Goal: Information Seeking & Learning: Learn about a topic

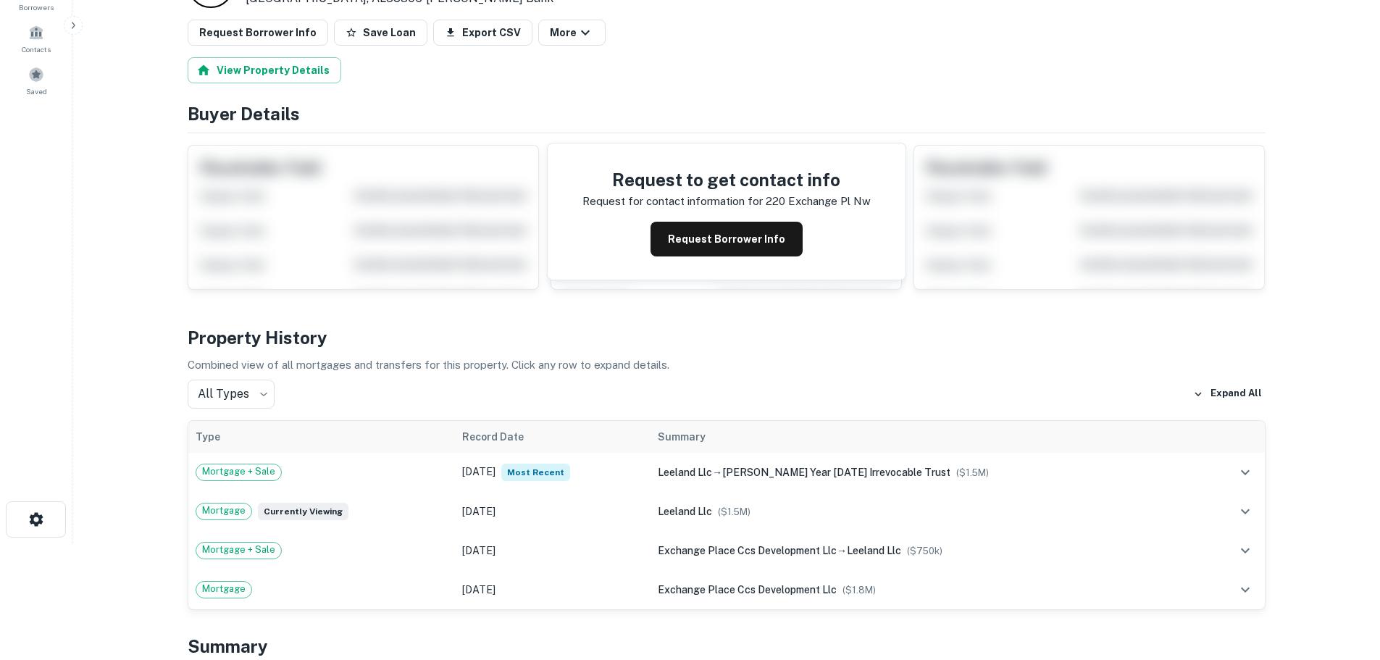
scroll to position [241, 0]
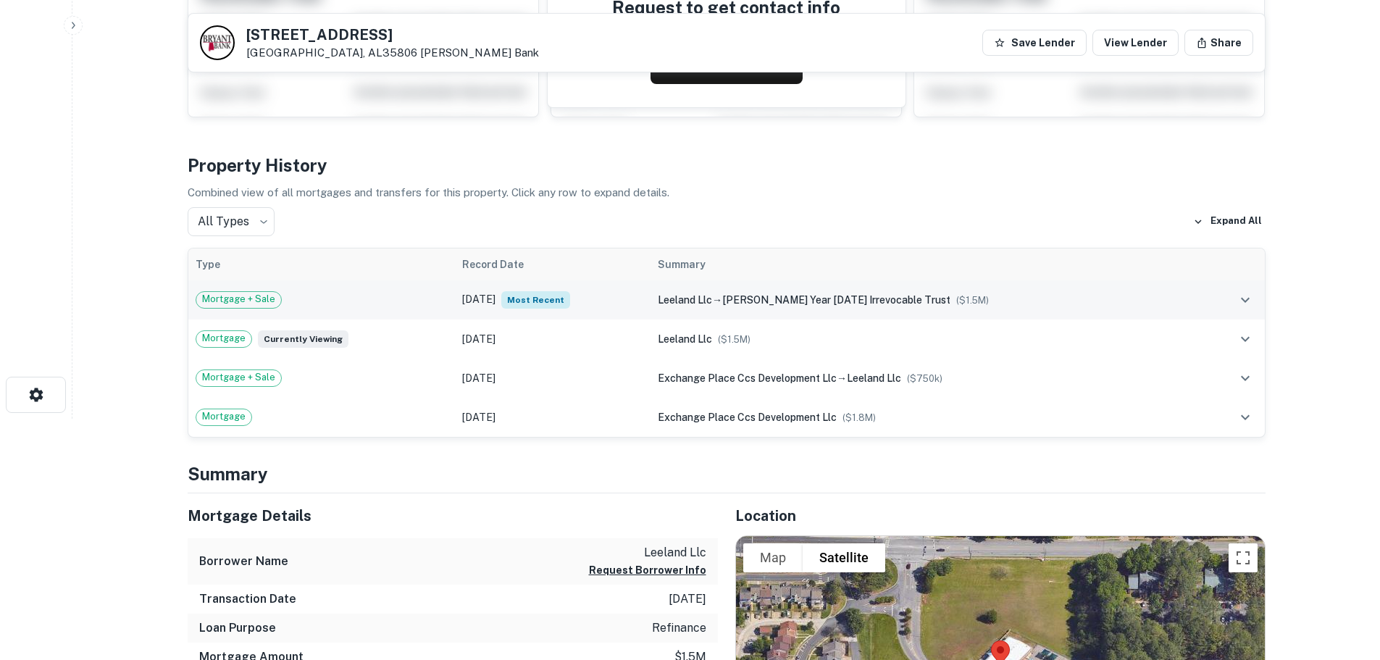
click at [1241, 295] on icon "expand row" at bounding box center [1244, 299] width 17 height 17
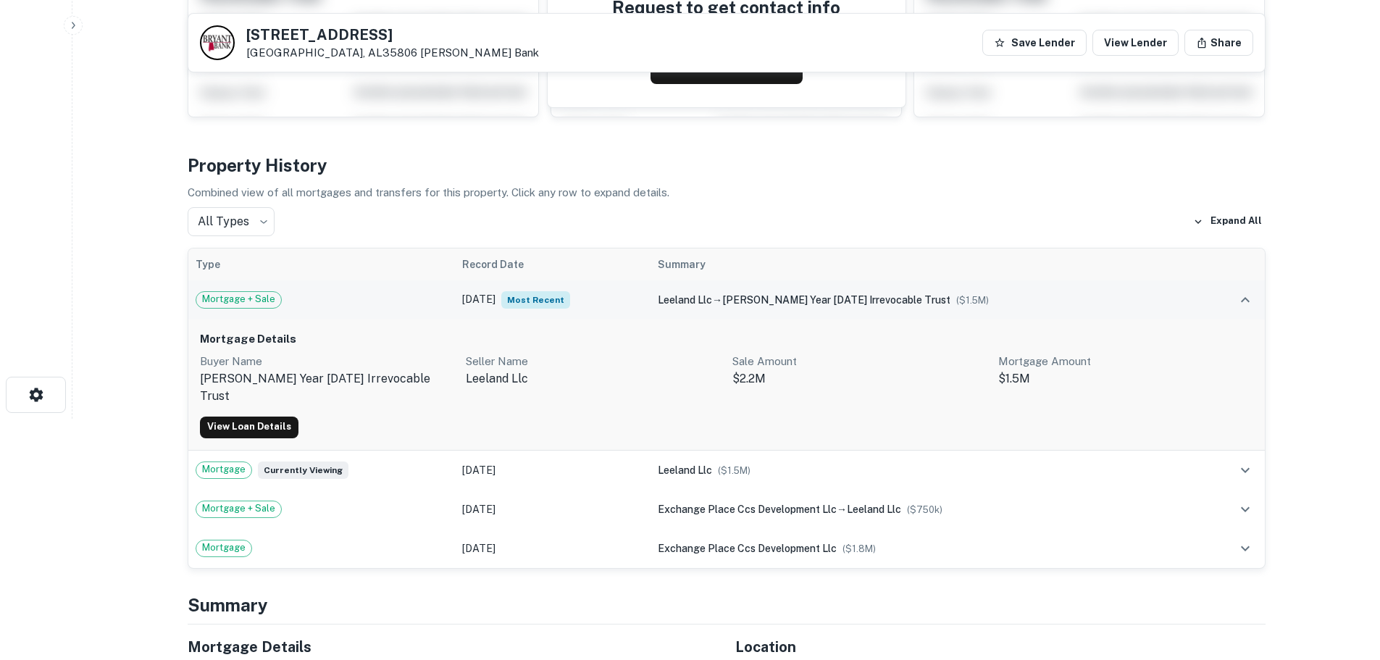
click at [1241, 295] on icon "expand row" at bounding box center [1244, 299] width 17 height 17
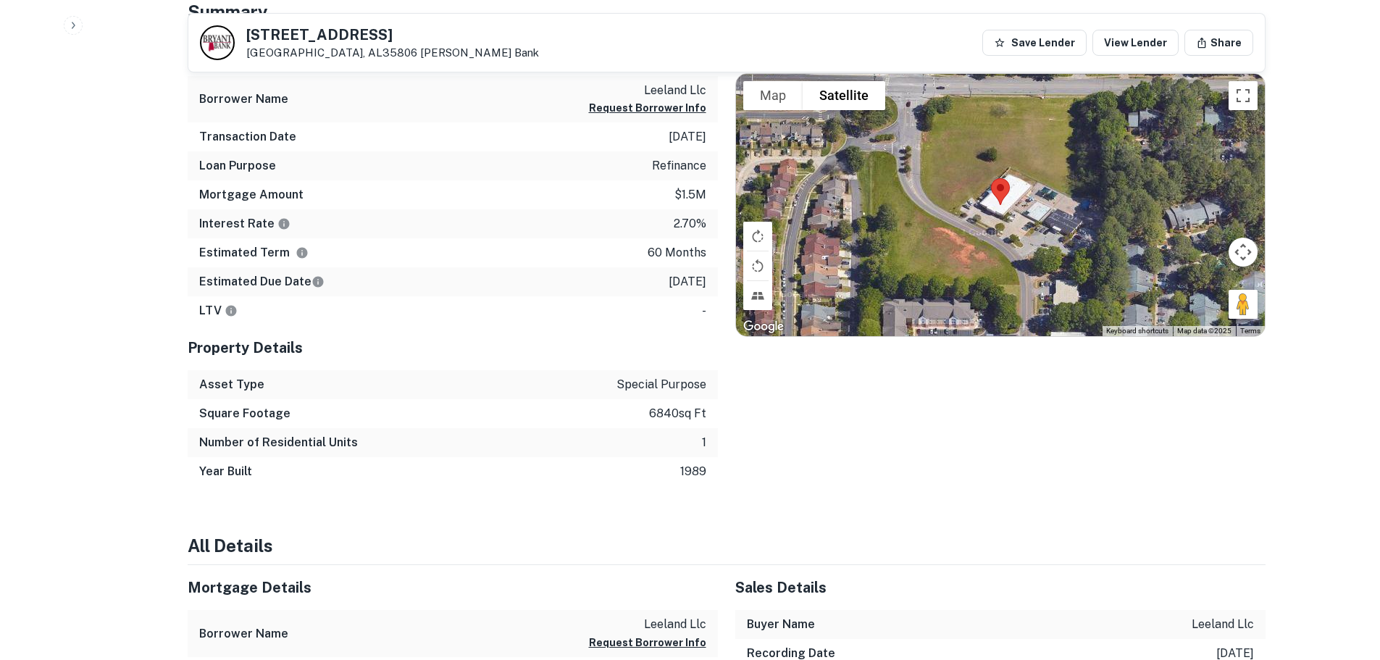
scroll to position [362, 0]
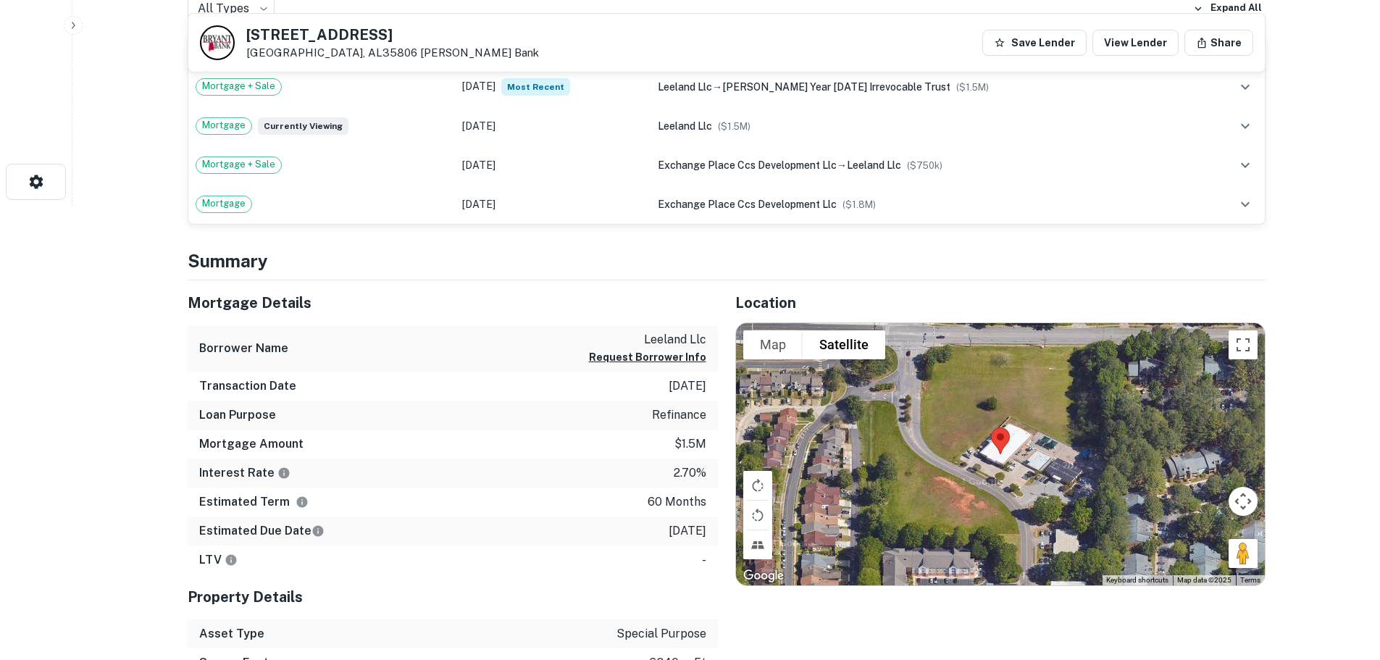
scroll to position [448, 0]
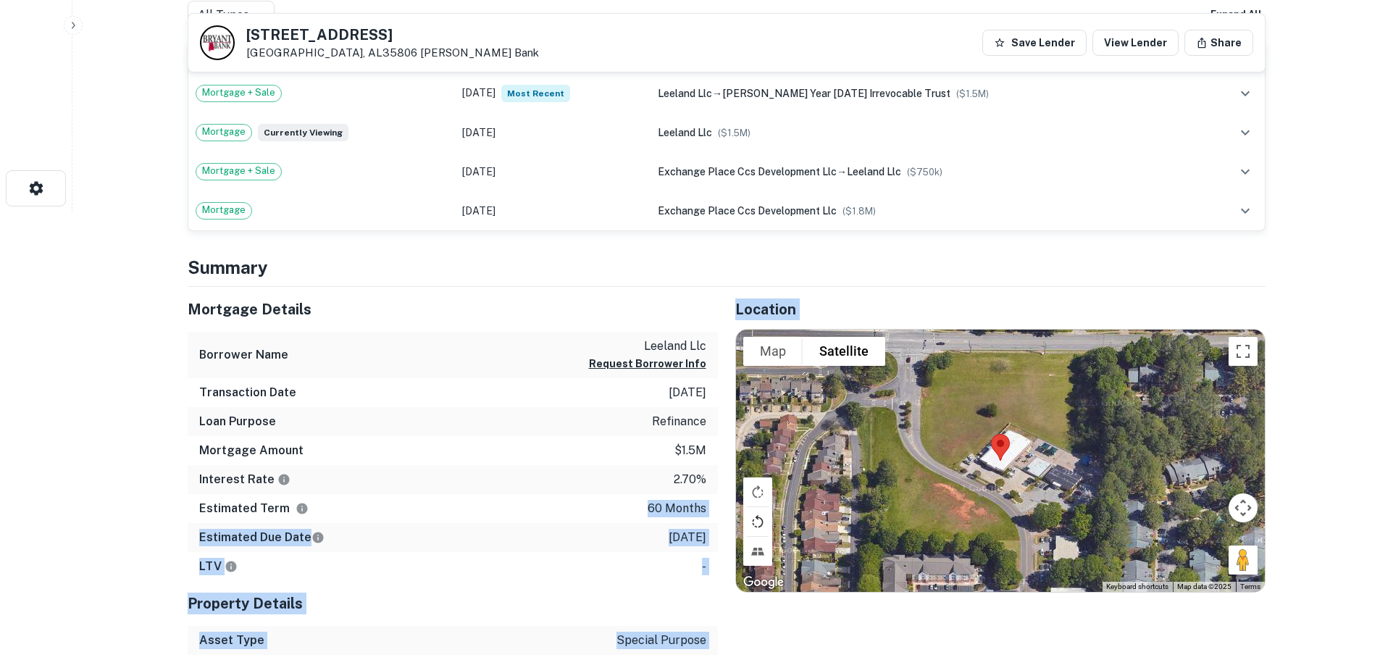
drag, startPoint x: 624, startPoint y: 507, endPoint x: 743, endPoint y: 513, distance: 119.6
click at [743, 513] on div "Mortgage Details Borrower Name leeland llc Request Borrower Info Transaction Da…" at bounding box center [717, 515] width 1095 height 456
click at [597, 505] on div "Estimated Term 60 months" at bounding box center [453, 508] width 530 height 29
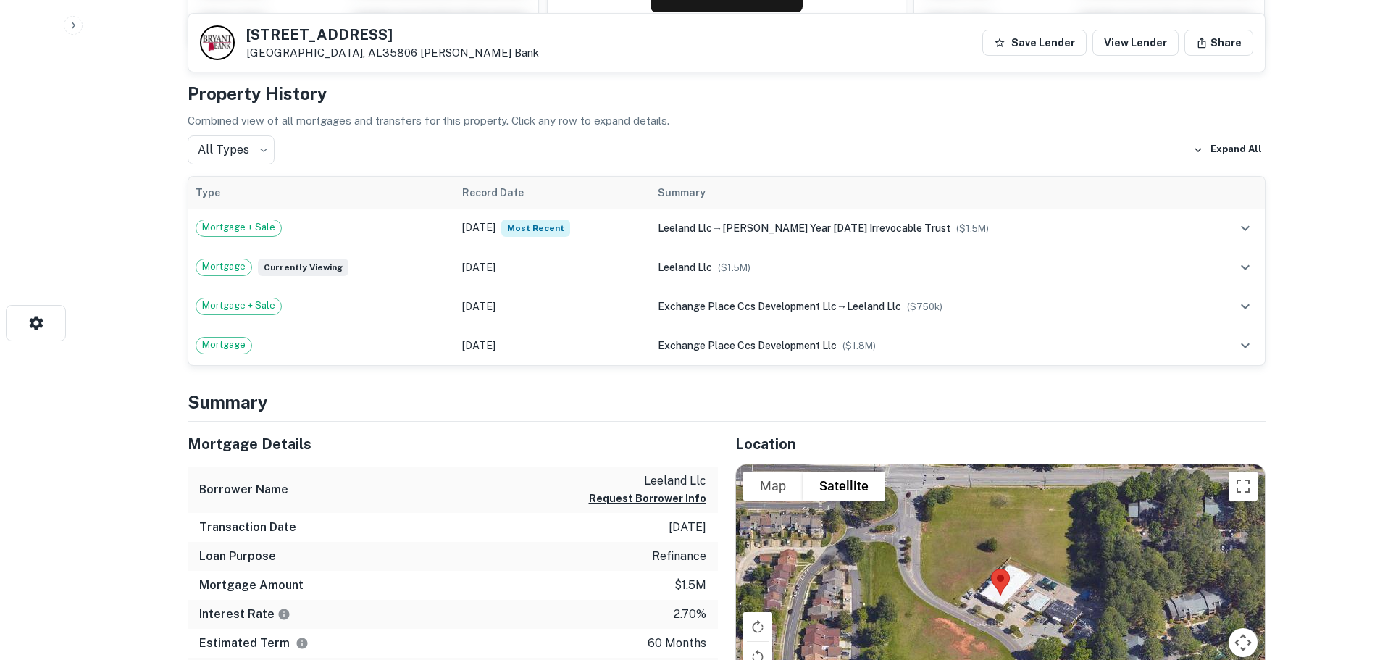
scroll to position [206, 0]
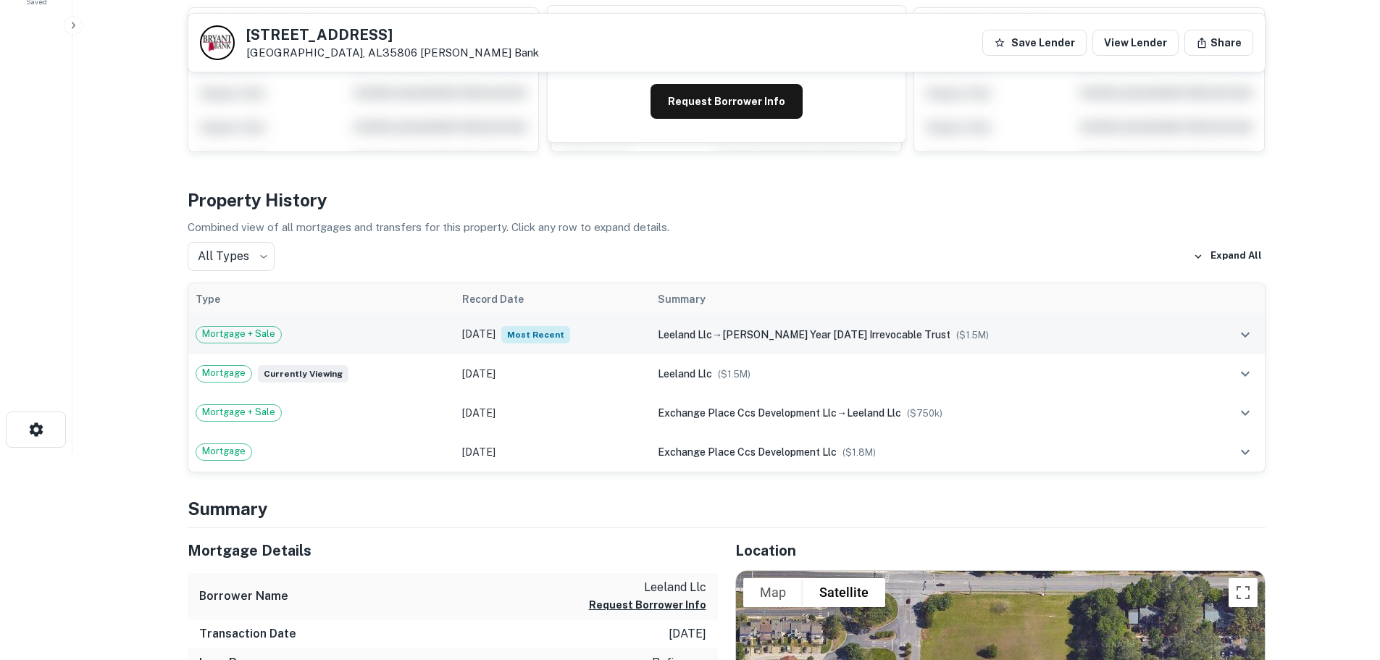
click at [1247, 338] on icon "expand row" at bounding box center [1244, 334] width 17 height 17
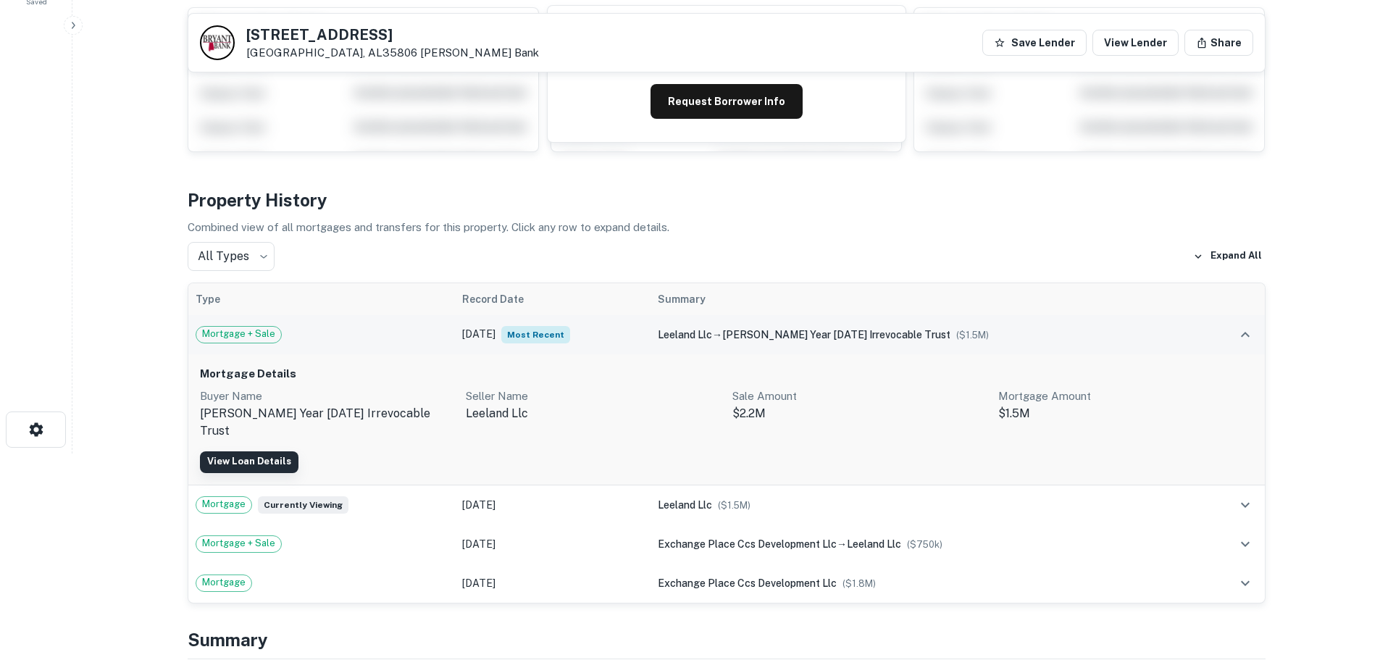
click at [261, 451] on link "View Loan Details" at bounding box center [249, 462] width 98 height 22
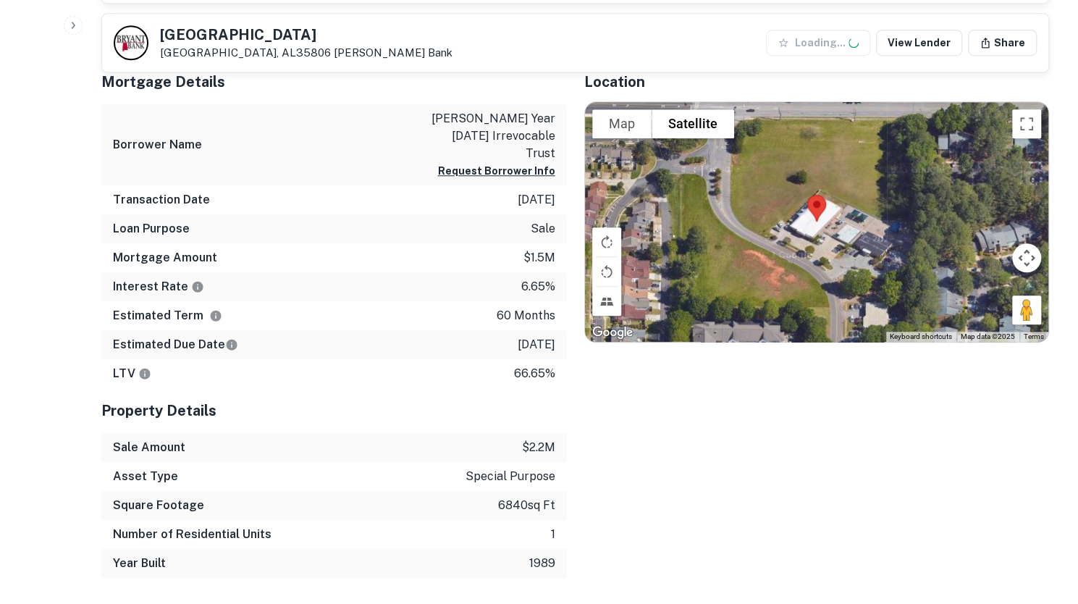
scroll to position [641, 0]
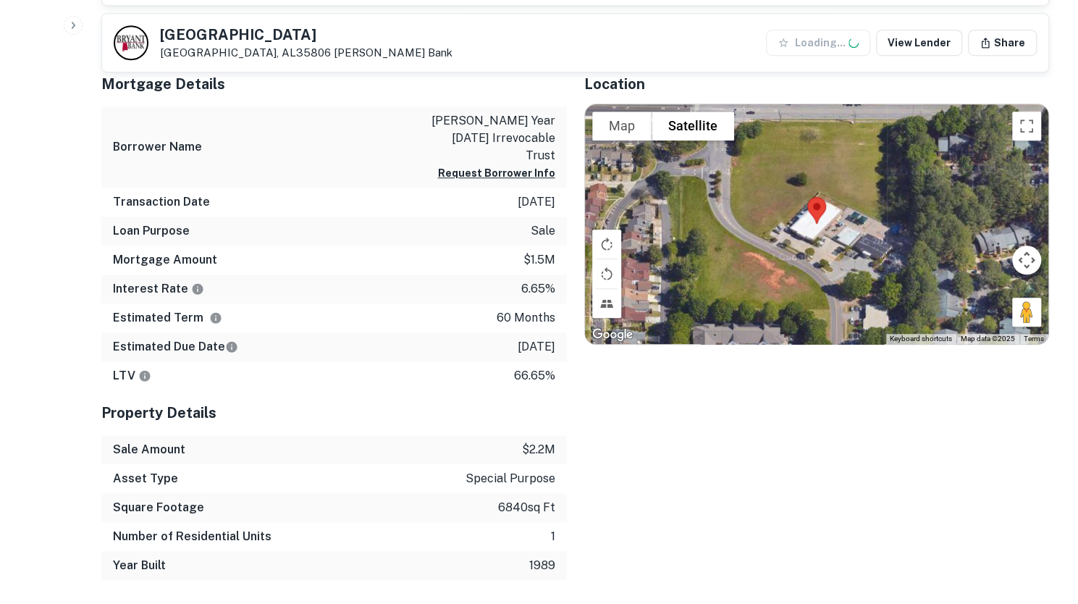
click at [1027, 425] on div "Location To navigate the map with touch gestures double-tap and hold your finge…" at bounding box center [808, 321] width 483 height 519
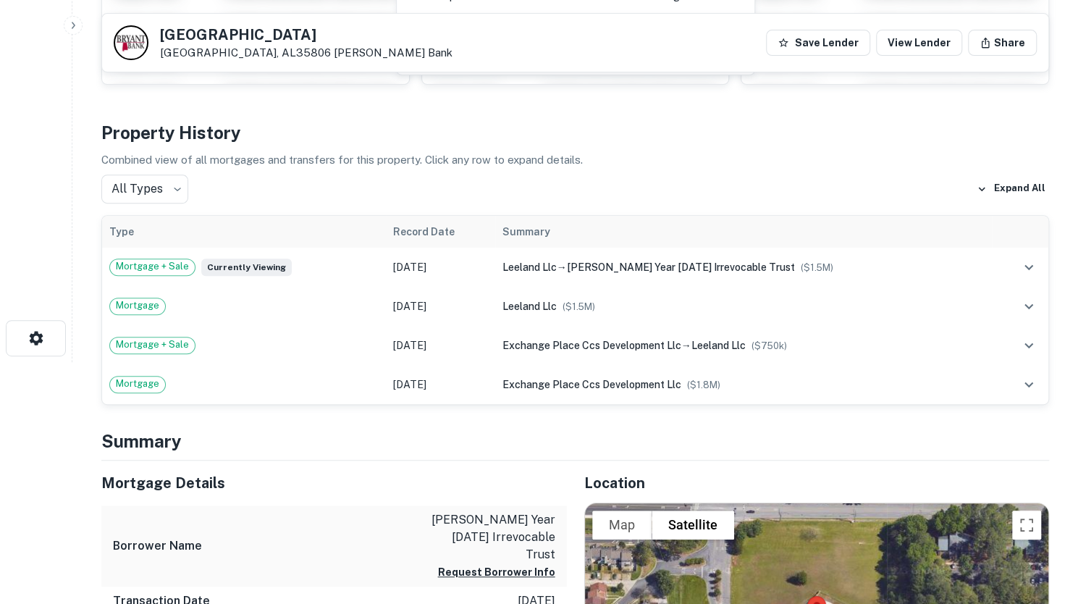
scroll to position [0, 0]
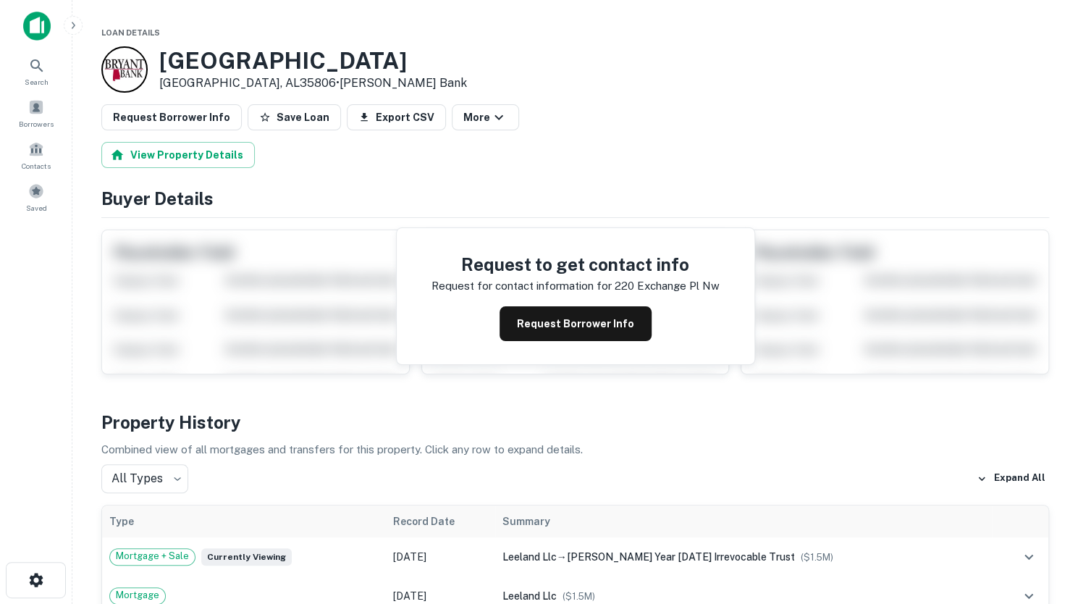
click at [1013, 142] on div "View Property Details" at bounding box center [575, 155] width 948 height 26
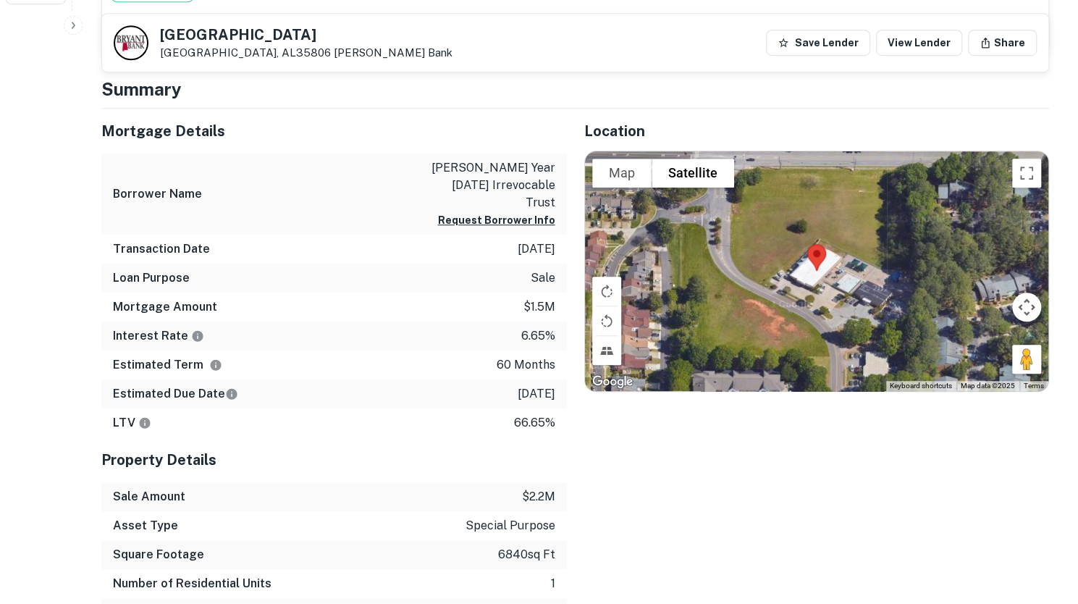
scroll to position [593, 0]
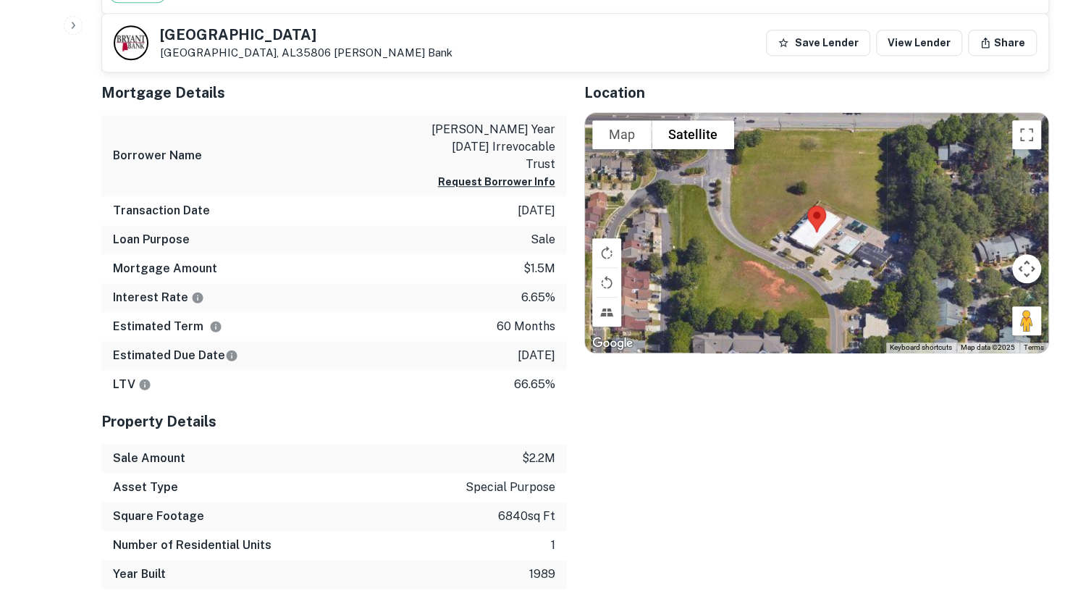
scroll to position [631, 0]
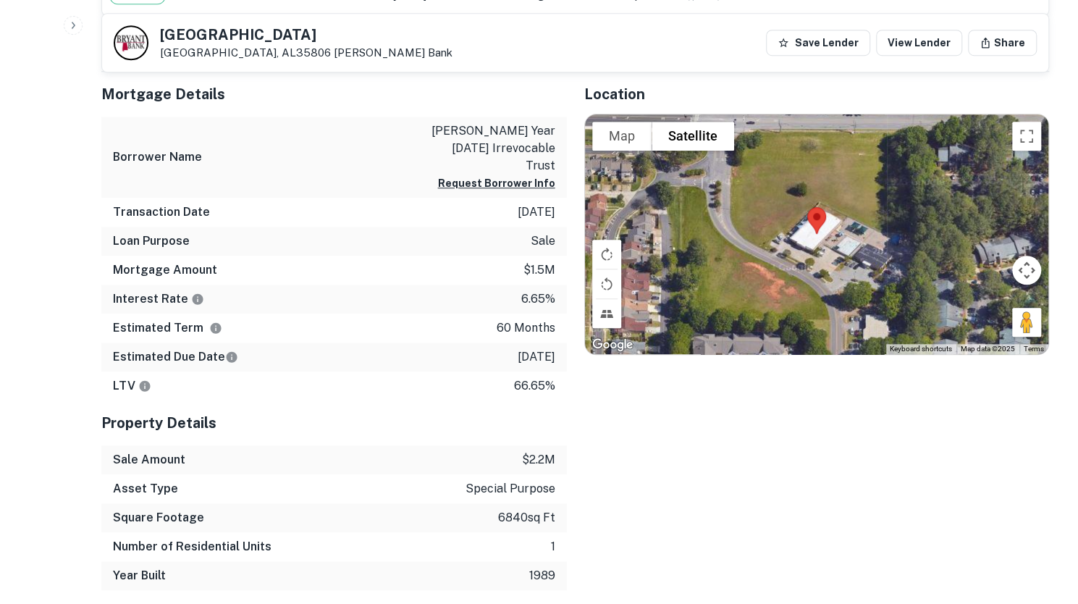
click at [970, 457] on div "Location To navigate the map with touch gestures double-tap and hold your finge…" at bounding box center [808, 331] width 483 height 519
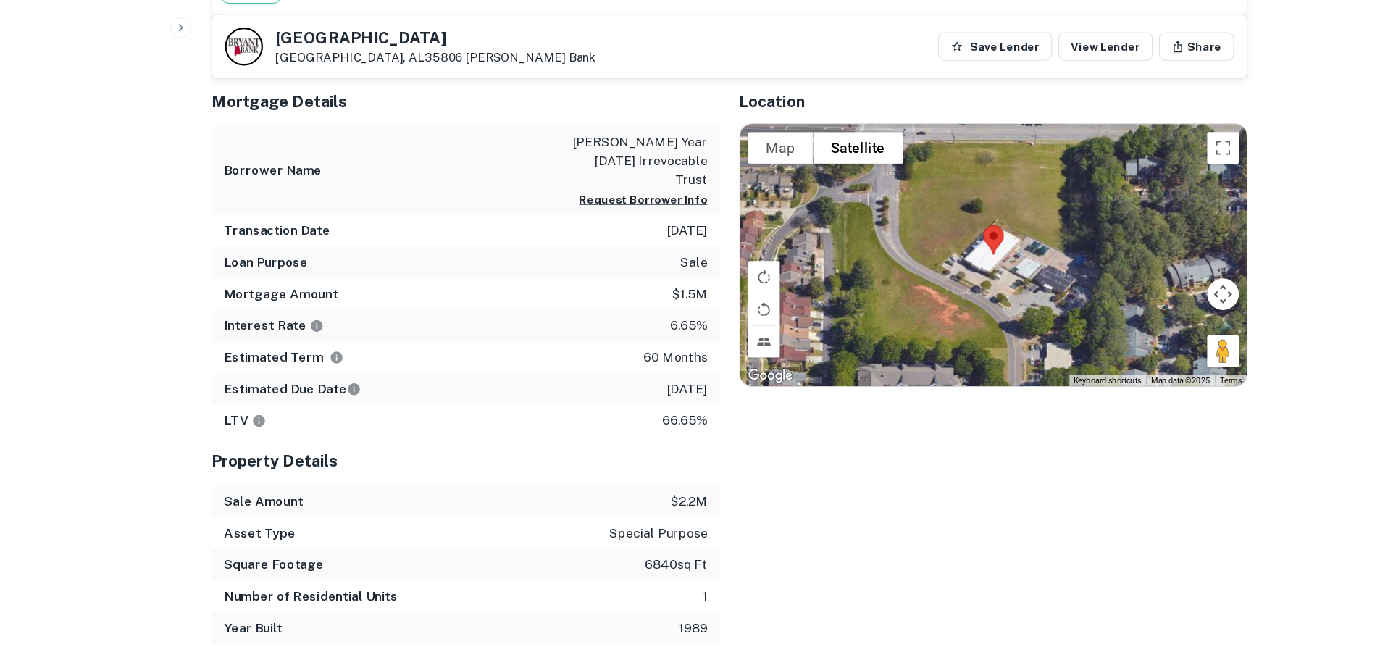
scroll to position [629, 0]
